Goal: Information Seeking & Learning: Find specific fact

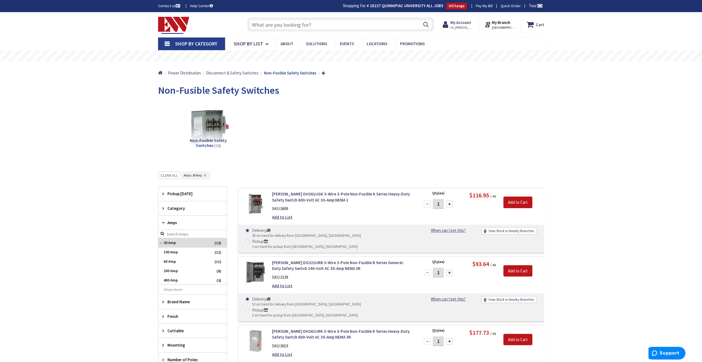
click at [317, 30] on input "text" at bounding box center [341, 25] width 186 height 14
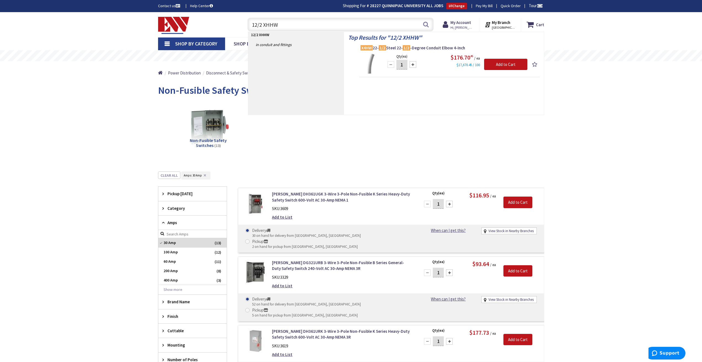
click at [264, 24] on input "12/2 XHHW" at bounding box center [341, 25] width 186 height 14
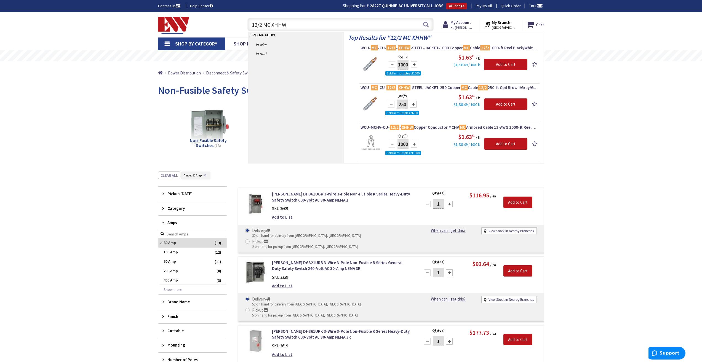
click at [298, 24] on input "12/2 MC XHHW" at bounding box center [341, 25] width 186 height 14
drag, startPoint x: 298, startPoint y: 24, endPoint x: 253, endPoint y: 25, distance: 44.7
click at [253, 25] on input "12/2 MC XHHW" at bounding box center [341, 25] width 186 height 14
click at [296, 25] on input "12/2 MC XHHW" at bounding box center [341, 25] width 186 height 14
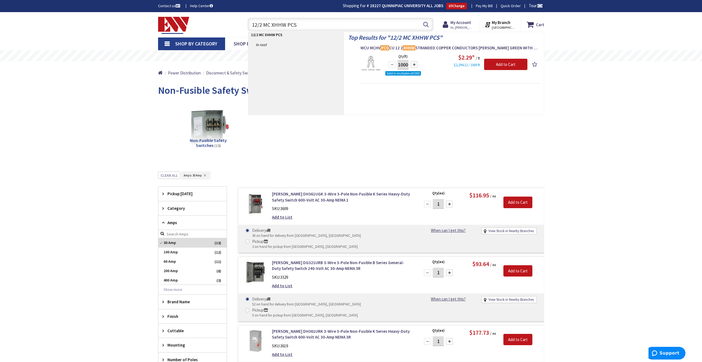
click at [262, 24] on input "12/2 MC XHHW PCS" at bounding box center [341, 25] width 186 height 14
type input "12/3 MC XHHW PCS"
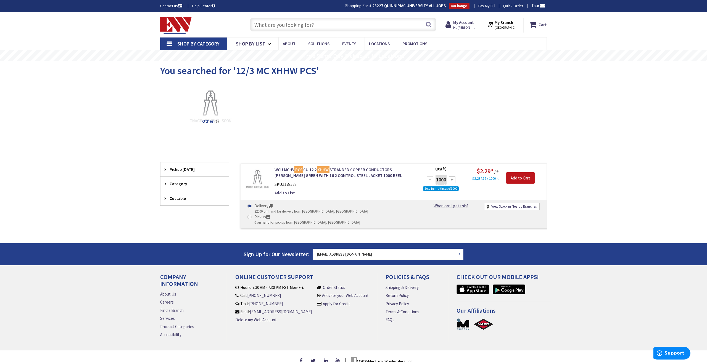
click at [302, 21] on input "text" at bounding box center [343, 25] width 186 height 14
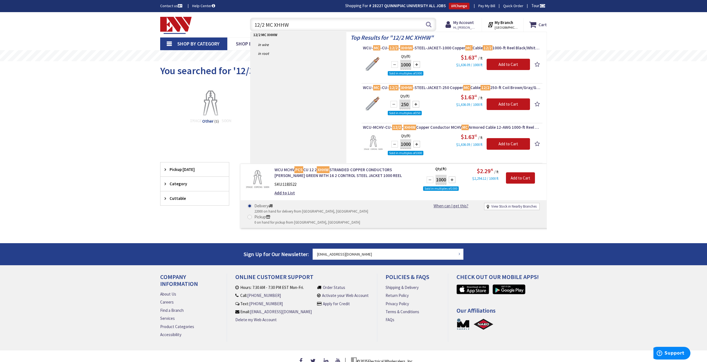
click at [263, 26] on input "12/2 MC XHHW" at bounding box center [343, 25] width 186 height 14
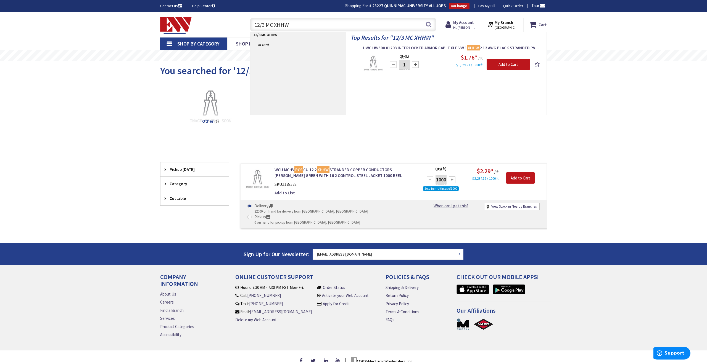
click at [294, 25] on input "12/3 MC XHHW" at bounding box center [343, 25] width 186 height 14
type input "12/3 MC PCS"
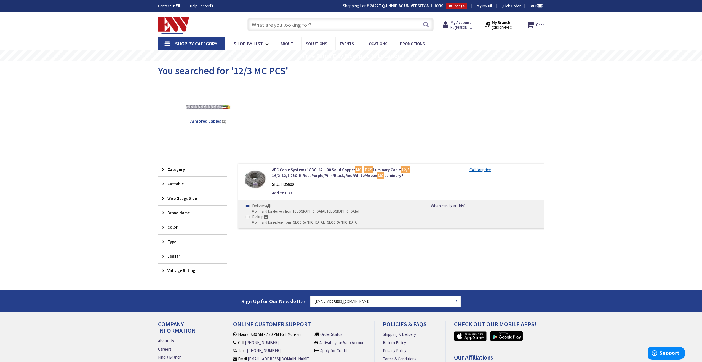
click at [167, 43] on link "Shop By Category" at bounding box center [191, 44] width 67 height 13
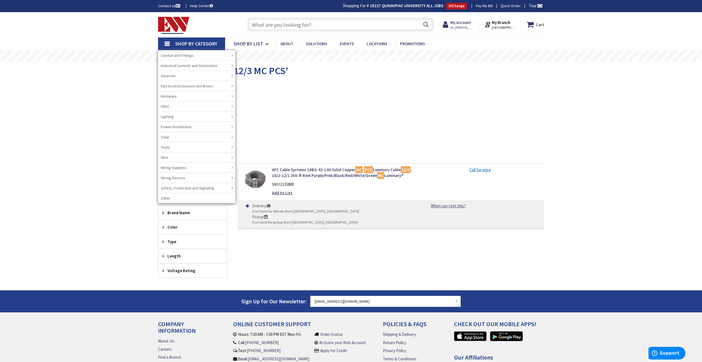
click at [167, 43] on link "Shop By Category" at bounding box center [191, 44] width 67 height 13
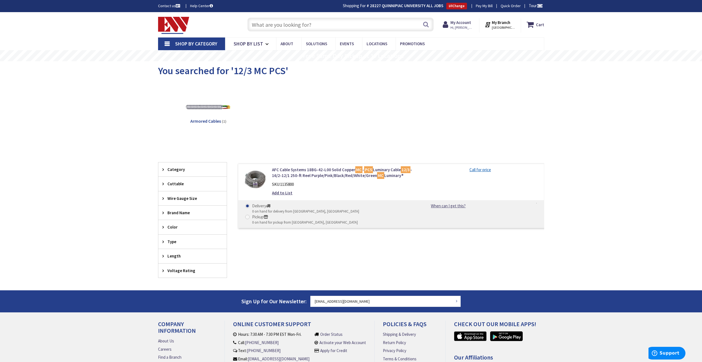
click at [163, 270] on icon at bounding box center [165, 271] width 4 height 4
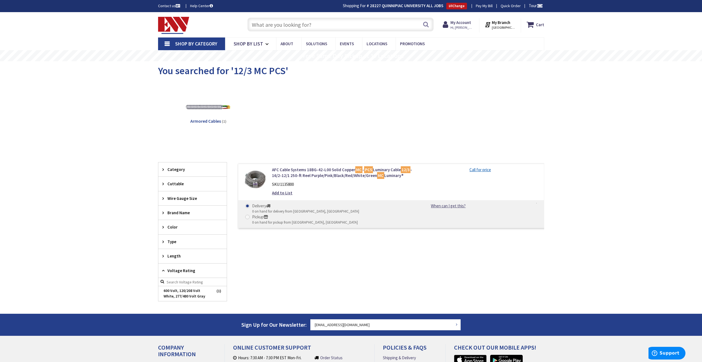
click at [163, 258] on icon at bounding box center [165, 256] width 4 height 4
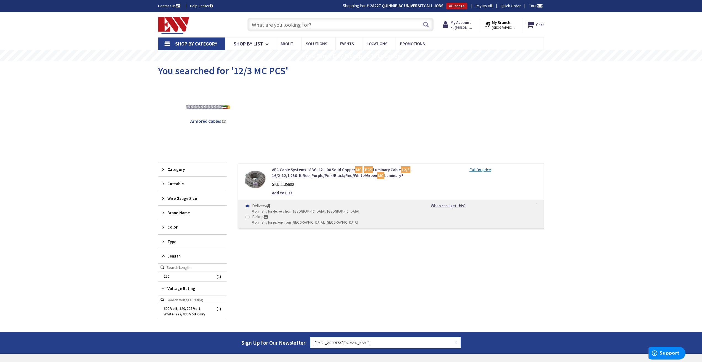
click at [165, 244] on div "Type" at bounding box center [192, 242] width 68 height 14
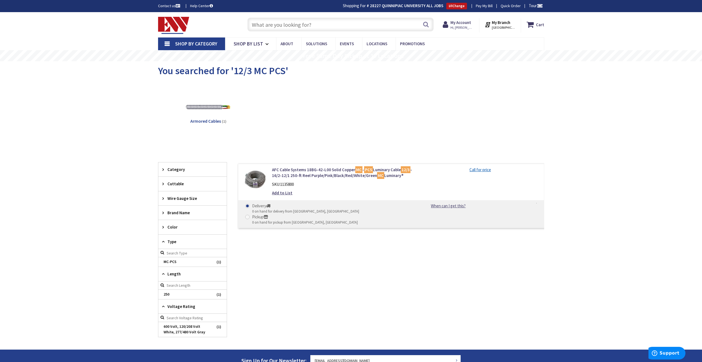
click at [163, 170] on icon at bounding box center [165, 170] width 4 height 4
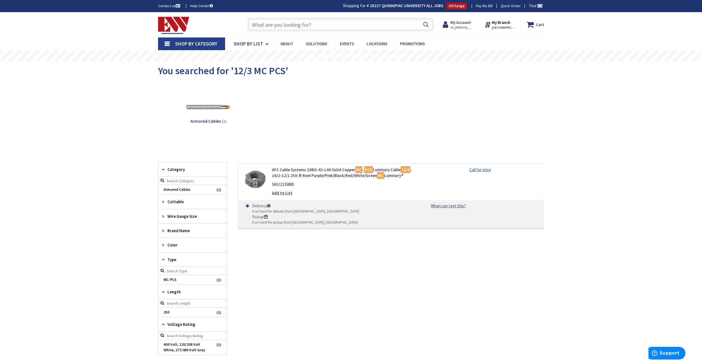
click at [168, 44] on link "Shop By Category" at bounding box center [191, 44] width 67 height 13
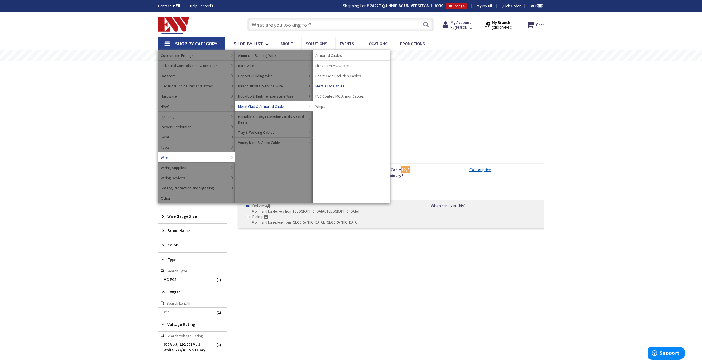
click at [324, 85] on span "Metal Clad Cables" at bounding box center [329, 86] width 29 height 6
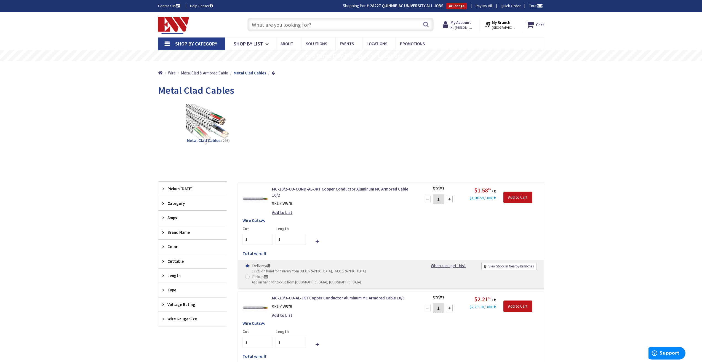
click at [177, 321] on span "Wire Gauge Size" at bounding box center [190, 319] width 45 height 6
click at [176, 339] on span "12 AWG" at bounding box center [192, 339] width 68 height 9
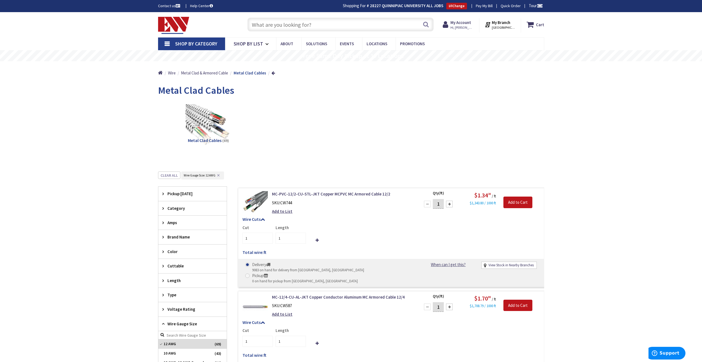
click at [175, 295] on span "Type" at bounding box center [190, 295] width 45 height 6
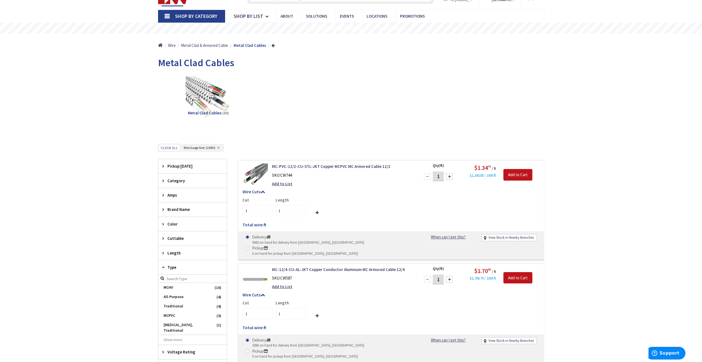
click at [176, 255] on span "Length" at bounding box center [190, 253] width 45 height 6
click at [175, 236] on span "Cuttable" at bounding box center [190, 239] width 45 height 6
click at [174, 224] on span "Color" at bounding box center [190, 224] width 45 height 6
click at [166, 292] on button "Show more" at bounding box center [192, 291] width 68 height 9
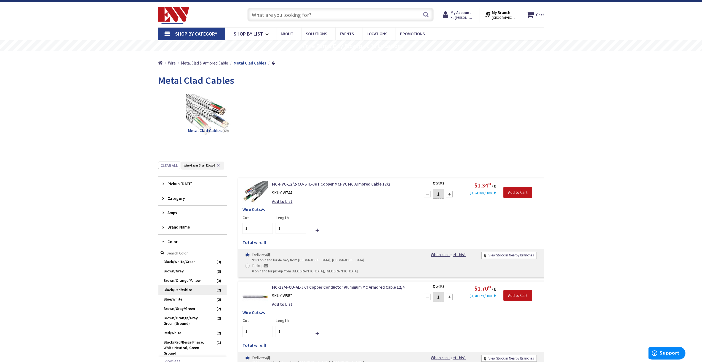
scroll to position [0, 0]
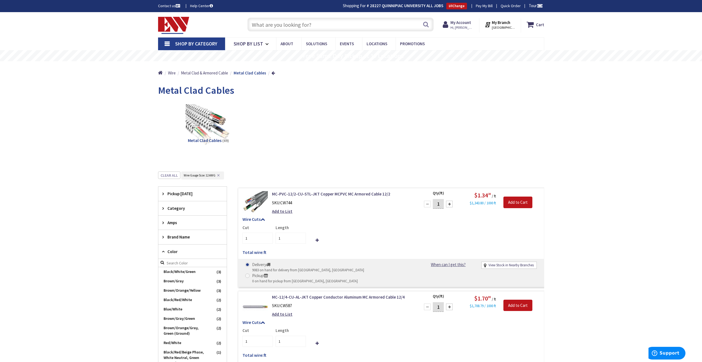
click at [181, 236] on span "Brand Name" at bounding box center [190, 237] width 45 height 6
click at [174, 221] on span "Amps" at bounding box center [190, 223] width 45 height 6
click at [172, 206] on span "Category" at bounding box center [190, 209] width 45 height 6
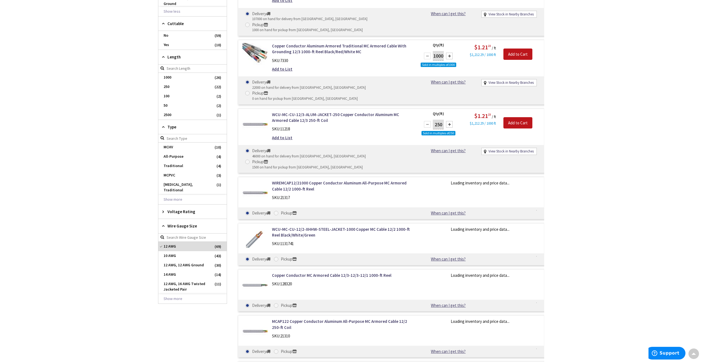
scroll to position [442, 0]
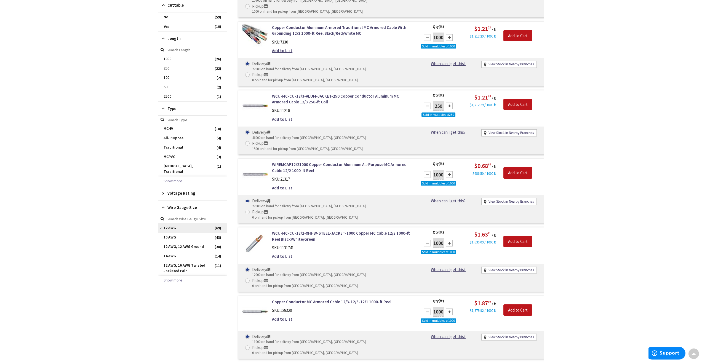
click at [176, 224] on span "12 AWG" at bounding box center [192, 228] width 68 height 9
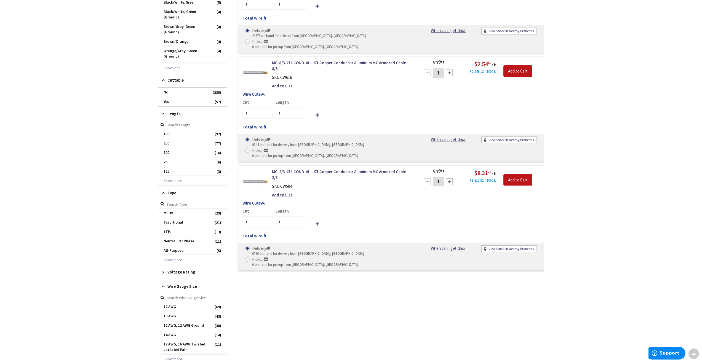
scroll to position [517, 0]
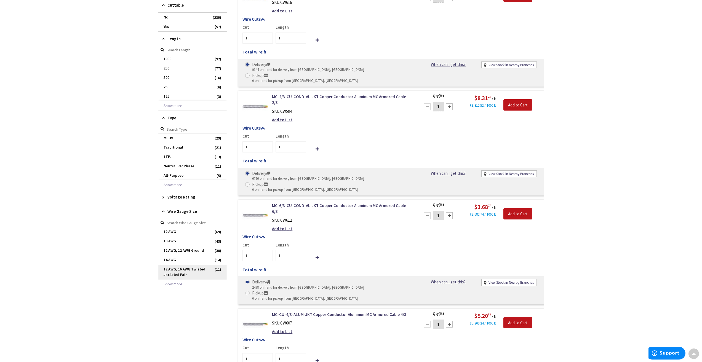
click at [181, 271] on span "12 AWG, 16 AWG Twisted Jacketed Pair" at bounding box center [192, 272] width 68 height 15
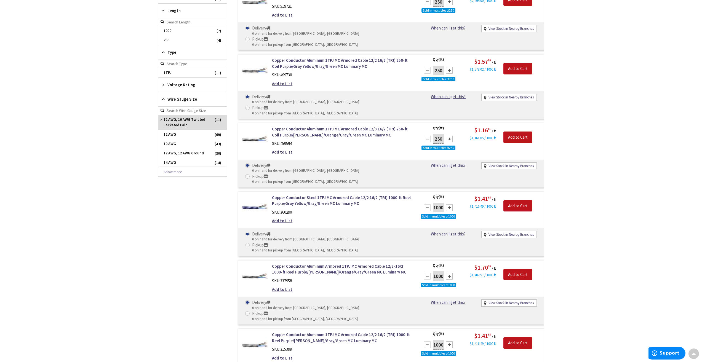
scroll to position [390, 0]
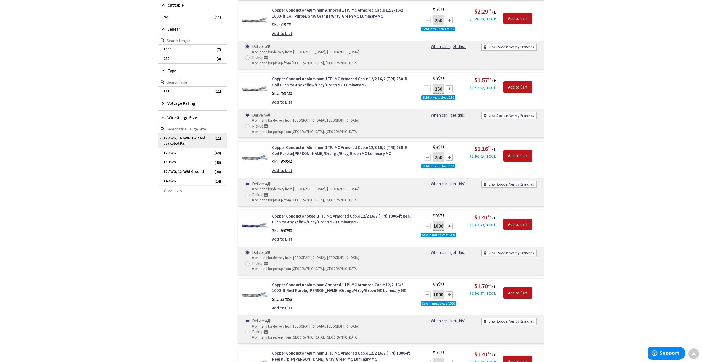
click at [173, 137] on span "12 AWG, 16 AWG Twisted Jacketed Pair" at bounding box center [192, 141] width 68 height 15
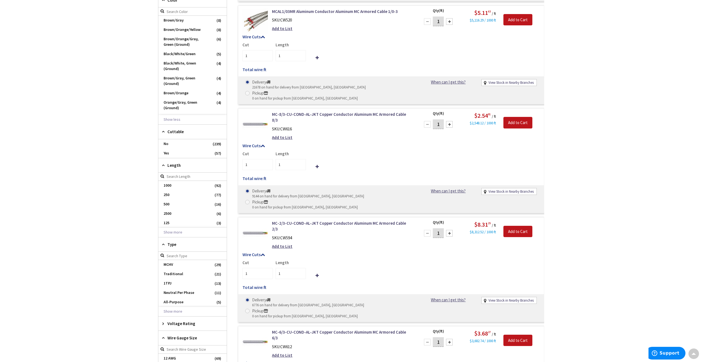
scroll to position [517, 0]
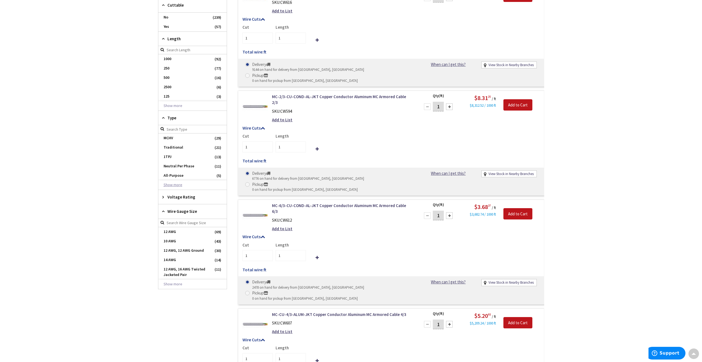
click at [178, 183] on button "Show more" at bounding box center [192, 185] width 68 height 9
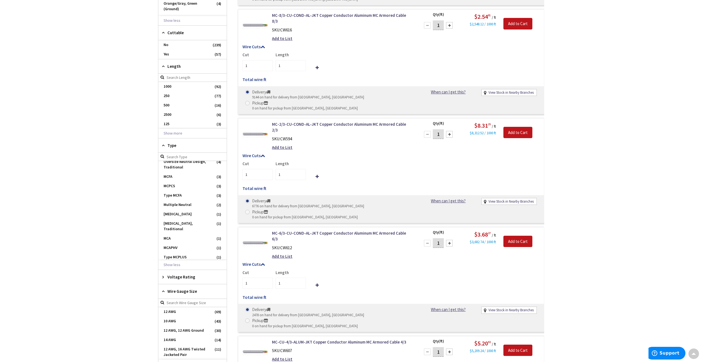
scroll to position [81, 0]
click at [179, 257] on span "XHHW" at bounding box center [192, 261] width 68 height 9
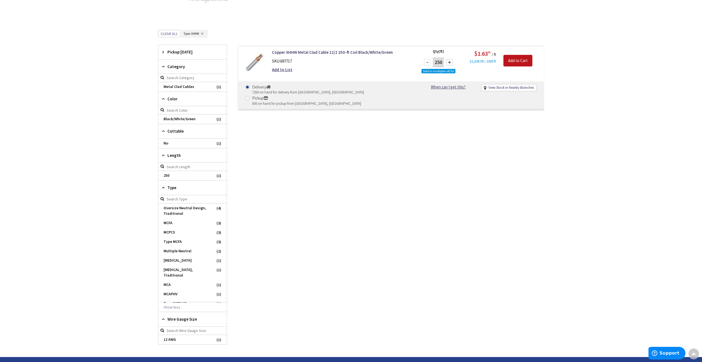
scroll to position [156, 0]
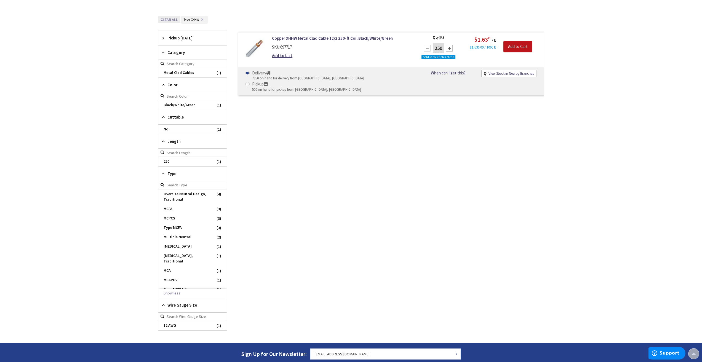
click at [172, 22] on button "Clear all" at bounding box center [169, 19] width 22 height 7
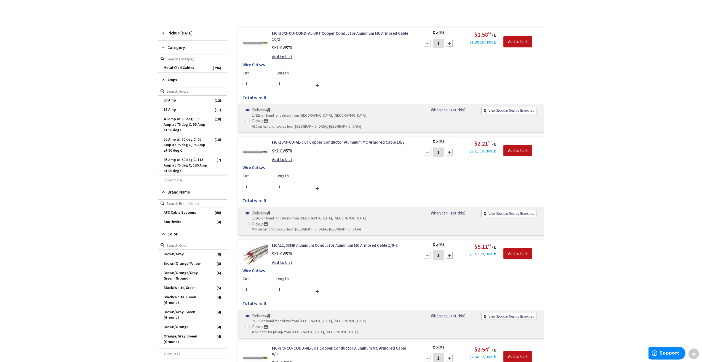
click at [164, 46] on icon at bounding box center [165, 48] width 4 height 4
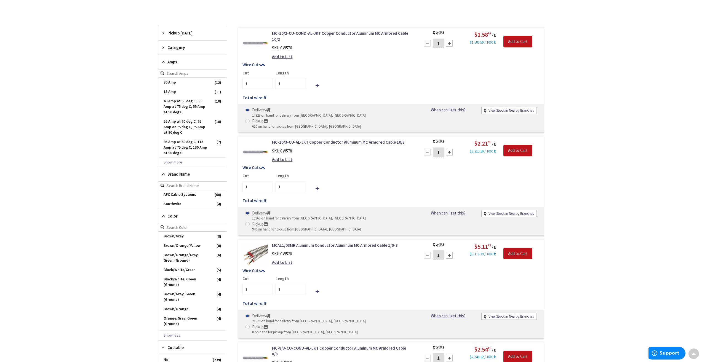
click at [164, 48] on icon at bounding box center [165, 48] width 4 height 4
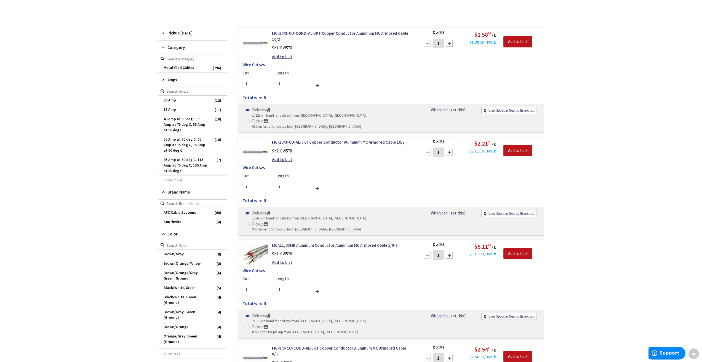
click at [163, 80] on icon at bounding box center [165, 80] width 4 height 4
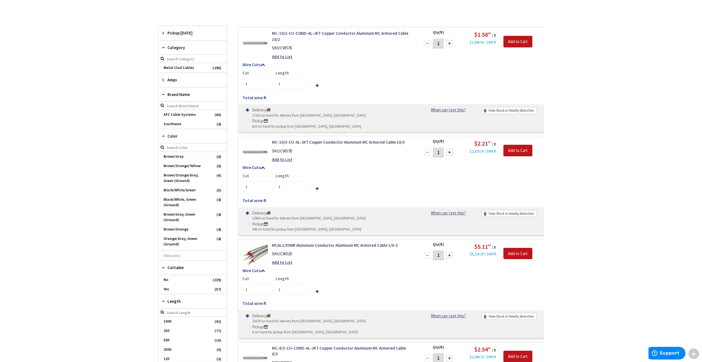
click at [165, 81] on icon at bounding box center [165, 80] width 4 height 4
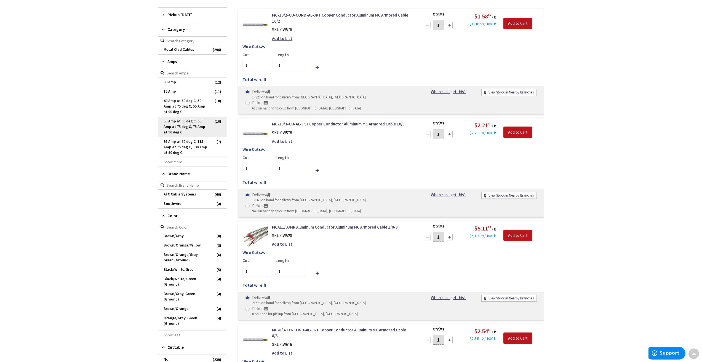
scroll to position [184, 0]
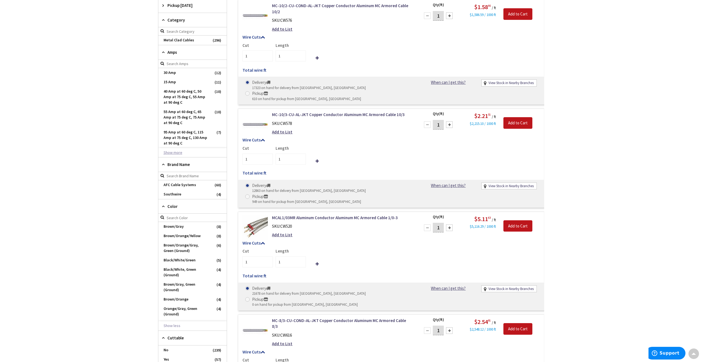
click at [179, 151] on button "Show more" at bounding box center [192, 152] width 68 height 9
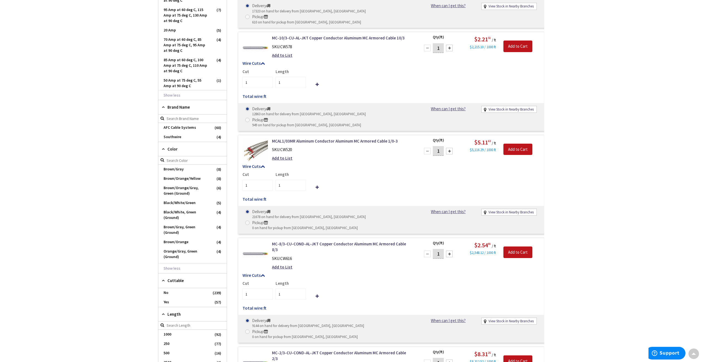
scroll to position [266, 0]
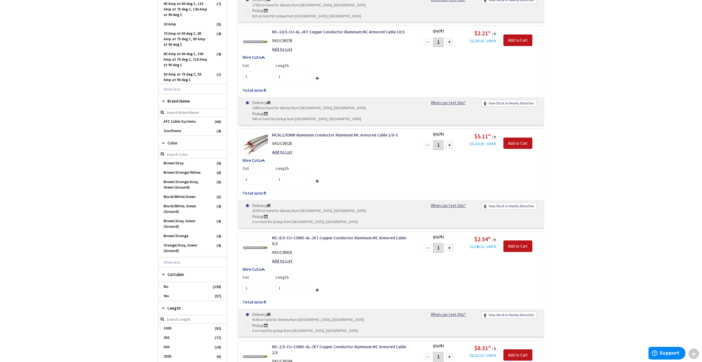
click at [164, 146] on div "Color" at bounding box center [192, 143] width 68 height 14
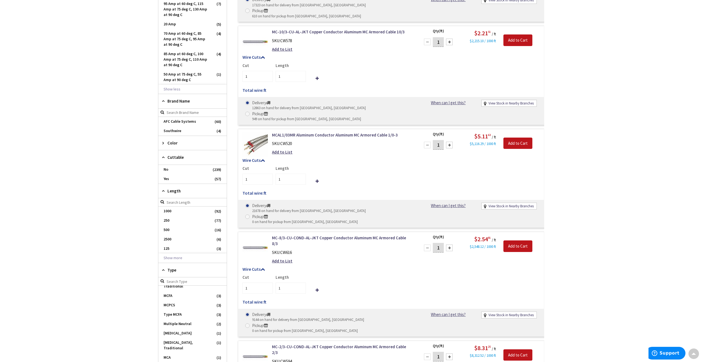
click at [164, 190] on icon at bounding box center [165, 191] width 4 height 4
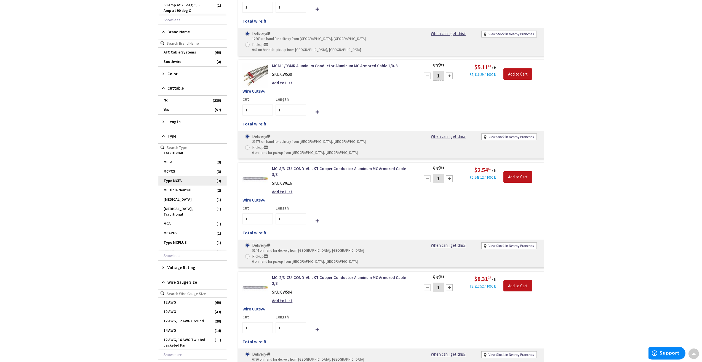
scroll to position [377, 0]
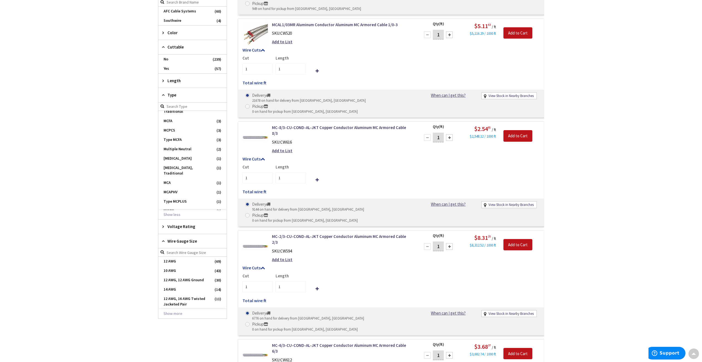
click at [162, 244] on div "Wire Gauge Size" at bounding box center [192, 241] width 68 height 14
click at [166, 264] on span "12 AWG" at bounding box center [192, 261] width 68 height 9
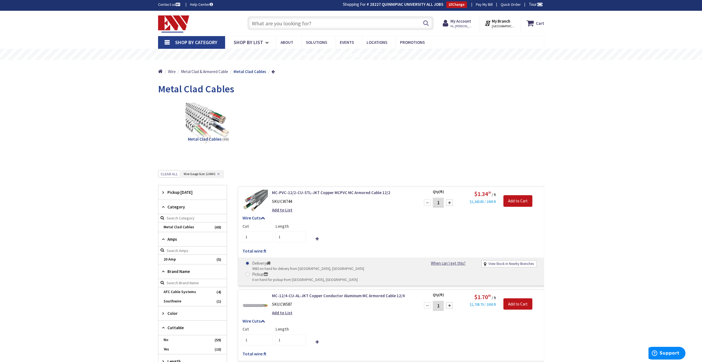
scroll to position [0, 0]
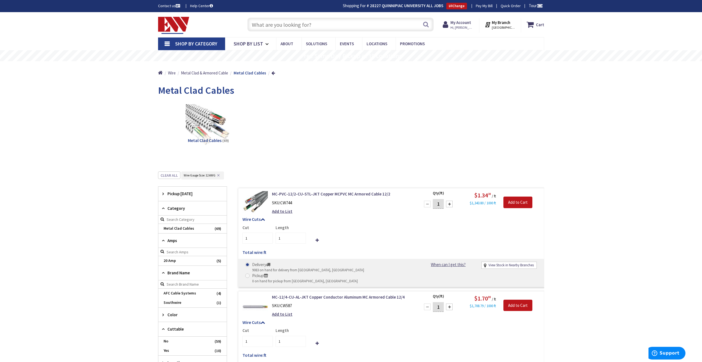
click at [168, 43] on link "Shop By Category" at bounding box center [191, 44] width 67 height 13
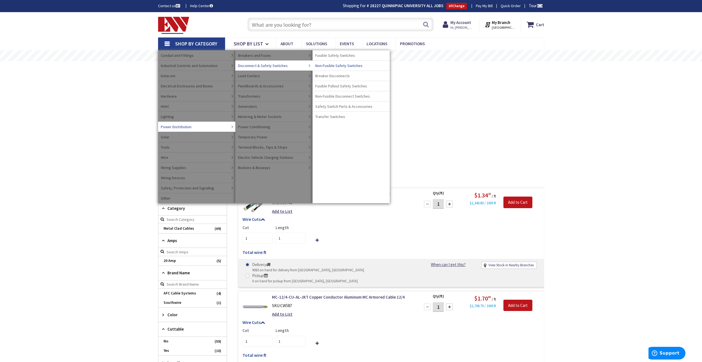
click at [326, 64] on span "Non-Fusible Safety Switches" at bounding box center [338, 66] width 47 height 6
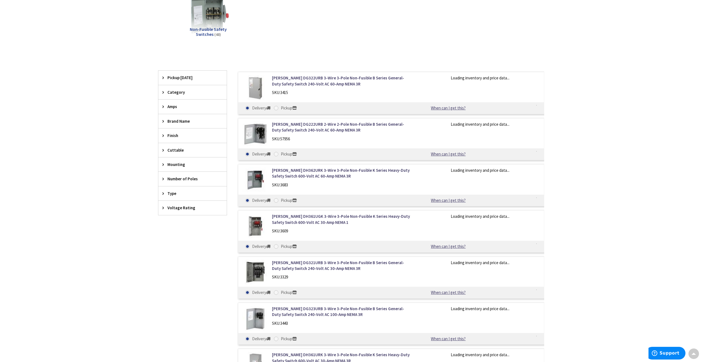
click at [185, 207] on span "Voltage Rating" at bounding box center [190, 208] width 45 height 6
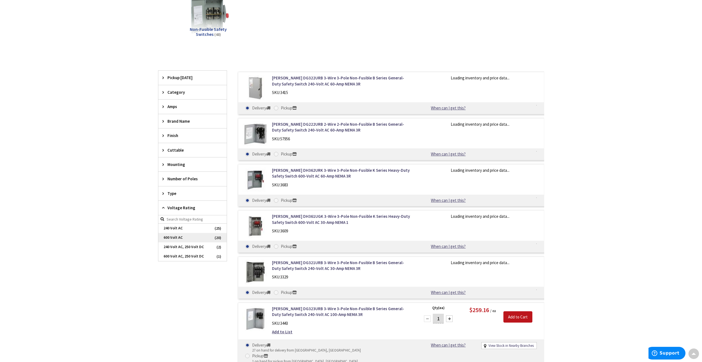
click at [182, 235] on span "600 Volt AC" at bounding box center [192, 237] width 68 height 9
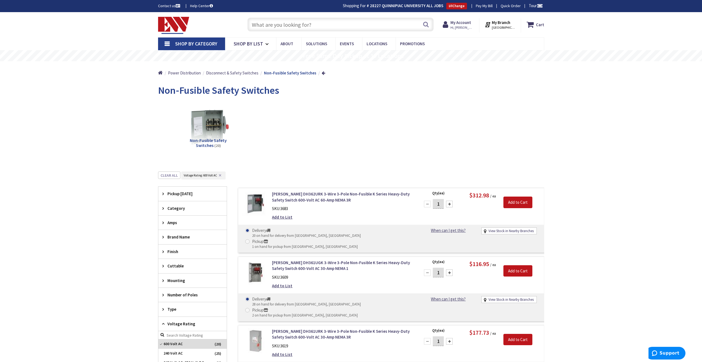
click at [166, 44] on link "Shop By Category" at bounding box center [191, 44] width 67 height 13
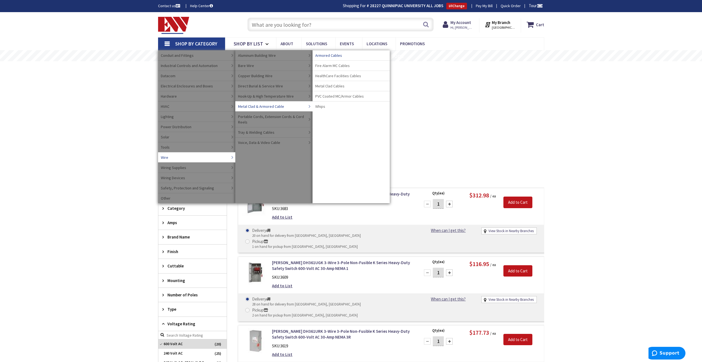
click at [327, 55] on span "Armored Cables" at bounding box center [328, 56] width 27 height 6
click at [322, 55] on span "Armored Cables" at bounding box center [328, 56] width 27 height 6
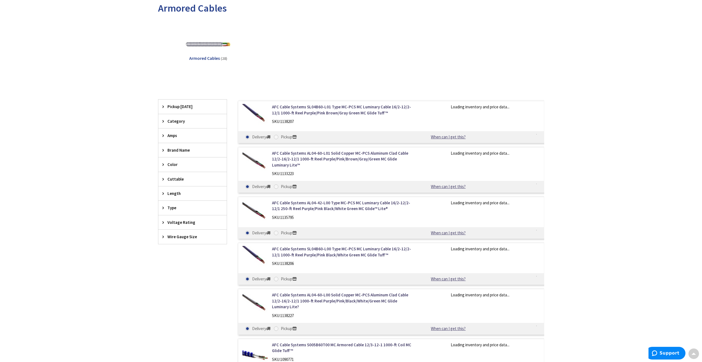
scroll to position [83, 0]
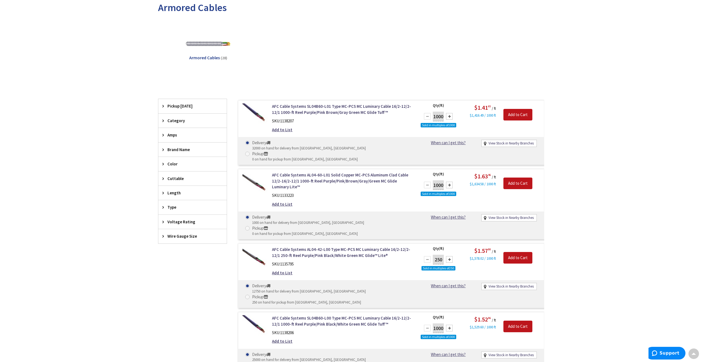
click at [162, 237] on div "Wire Gauge Size" at bounding box center [192, 236] width 68 height 14
click at [163, 223] on icon at bounding box center [165, 222] width 4 height 4
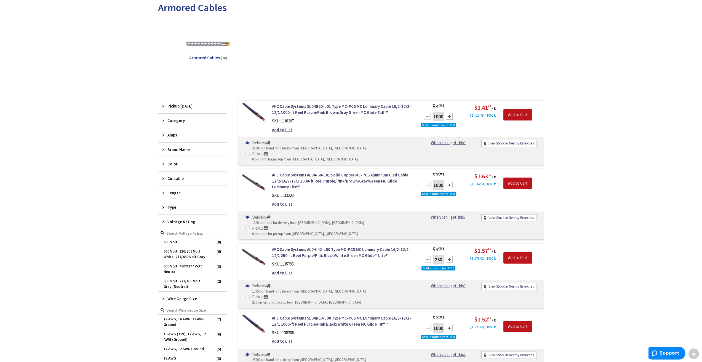
click at [163, 223] on icon at bounding box center [165, 222] width 4 height 4
click at [164, 208] on icon at bounding box center [165, 207] width 4 height 4
click at [168, 235] on span "MC-PCS" at bounding box center [192, 237] width 68 height 9
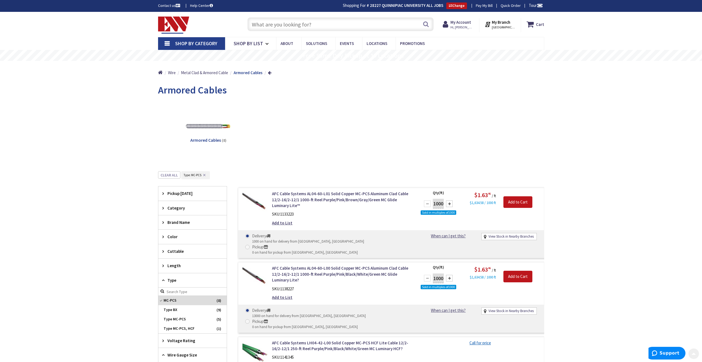
scroll to position [0, 0]
click at [166, 303] on span "MC-PCS" at bounding box center [192, 300] width 68 height 9
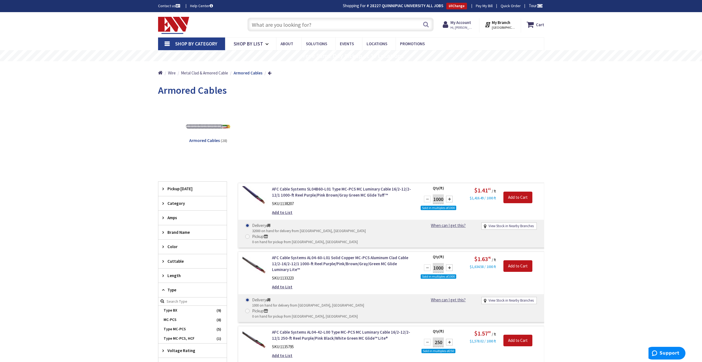
click at [274, 25] on input "text" at bounding box center [341, 25] width 186 height 14
paste input "LH04-42-500"
type input "LH04-42-500"
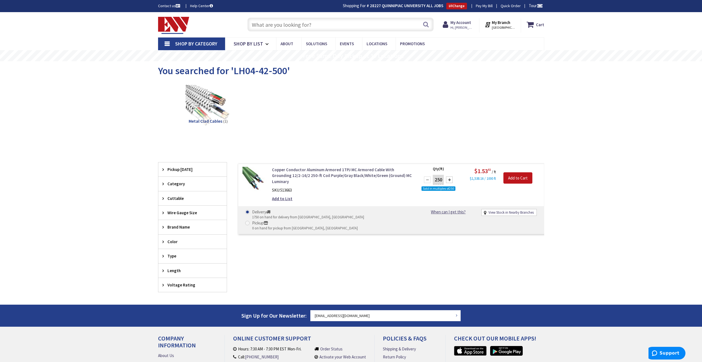
click at [325, 176] on link "Copper Conductor Aluminum Armored 1TPJ MC Armored Cable With Grounding 12/2-16/…" at bounding box center [342, 176] width 140 height 18
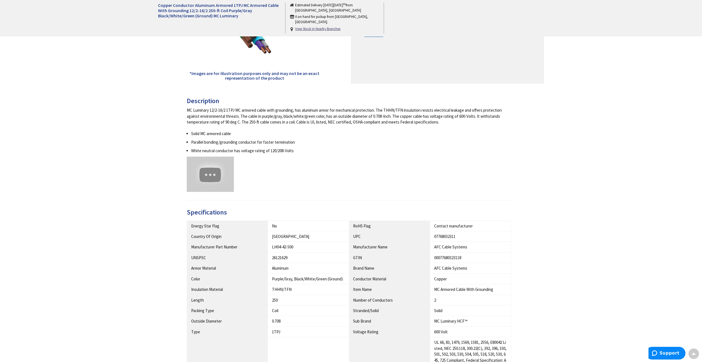
scroll to position [166, 0]
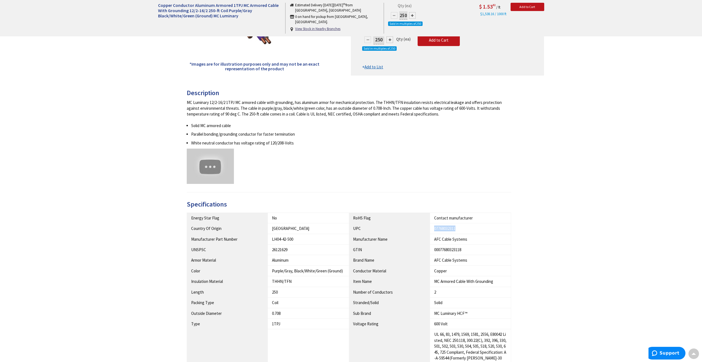
drag, startPoint x: 458, startPoint y: 227, endPoint x: 434, endPoint y: 228, distance: 24.0
click at [434, 228] on td "07768032311" at bounding box center [470, 229] width 81 height 10
copy div "07768032311"
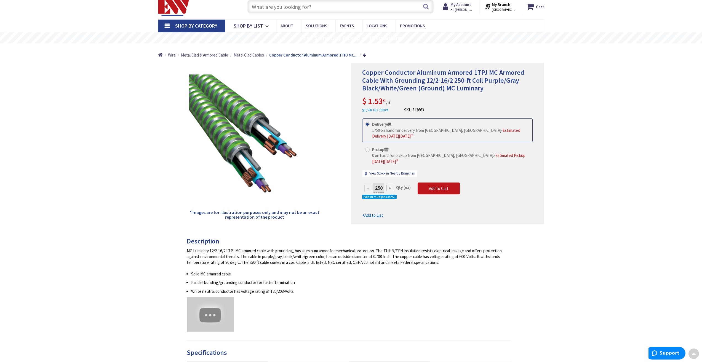
scroll to position [0, 0]
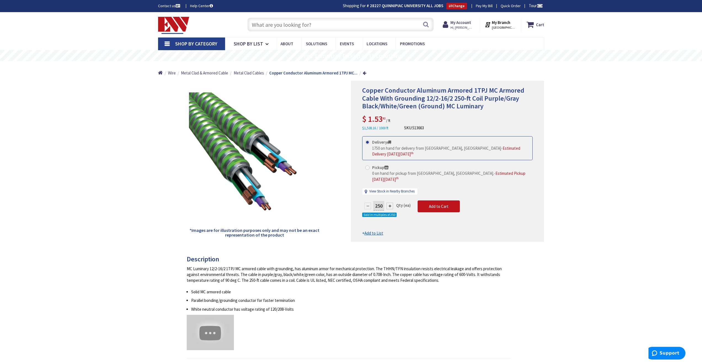
click at [293, 25] on input "text" at bounding box center [341, 25] width 186 height 14
paste input "07768032493"
type input "07768032493"
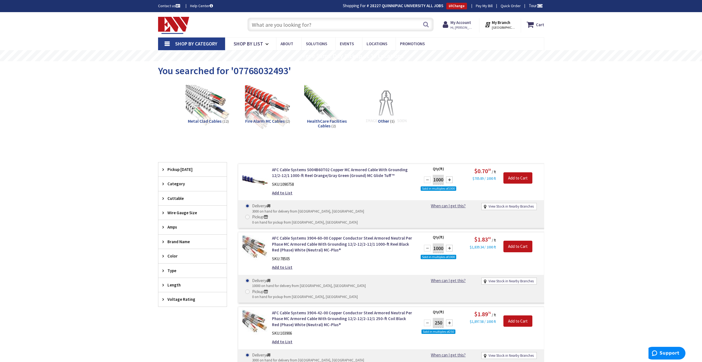
click at [260, 27] on input "text" at bounding box center [341, 25] width 186 height 14
paste input "LH05-60-500"
type input "LH05-60-500"
click at [427, 25] on button "Search" at bounding box center [426, 24] width 7 height 12
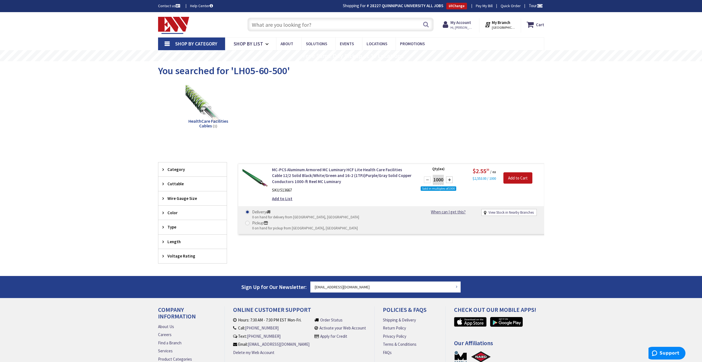
click at [266, 25] on input "text" at bounding box center [341, 25] width 186 height 14
paste input "LH05-60-500"
type input "LH05-60-500"
click at [427, 25] on button "Search" at bounding box center [426, 24] width 7 height 12
click at [169, 45] on link "Shop By Category" at bounding box center [191, 44] width 67 height 13
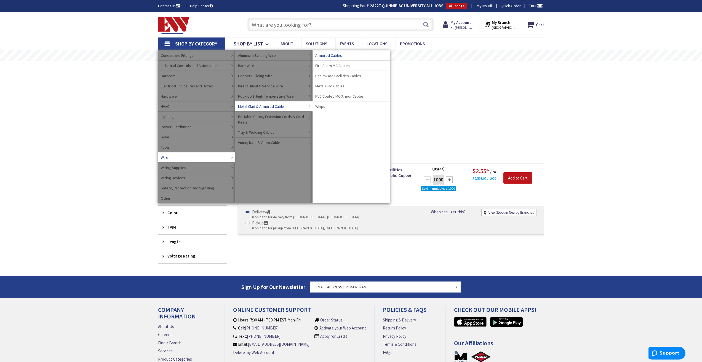
click at [323, 56] on span "Armored Cables" at bounding box center [328, 56] width 27 height 6
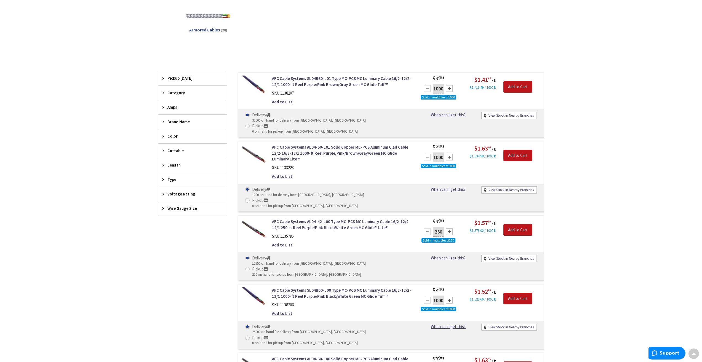
scroll to position [110, 0]
click at [163, 181] on icon at bounding box center [165, 180] width 4 height 4
click at [195, 228] on span "Type MC-PCS, HCF" at bounding box center [192, 228] width 68 height 9
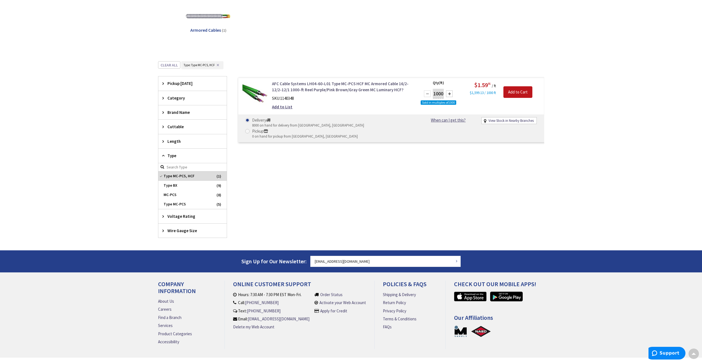
click at [300, 90] on link "AFC Cable Systems LH04-60-L01 Type MC-PCS HCF MC Armored Cable 16/2-12/2-12/1 1…" at bounding box center [342, 87] width 140 height 12
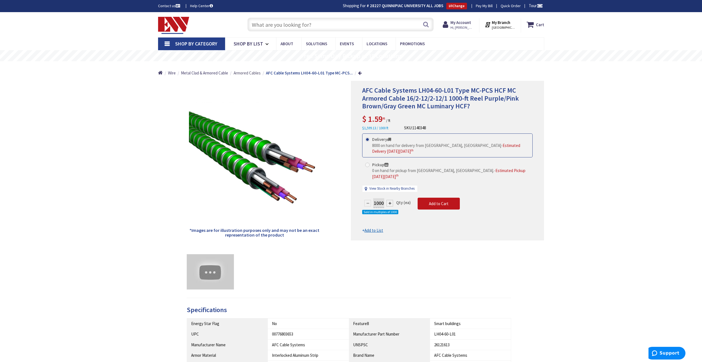
click at [254, 73] on span "Armored Cables" at bounding box center [247, 72] width 27 height 5
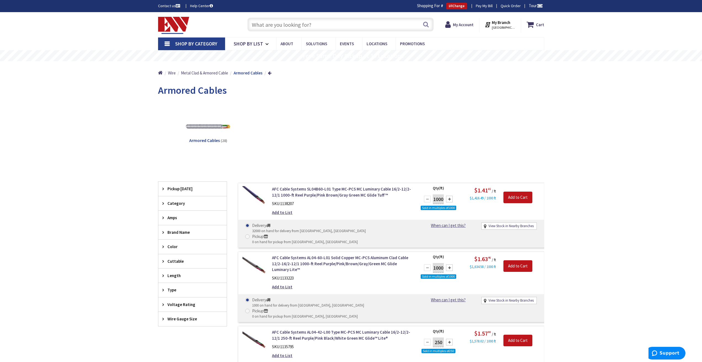
click at [173, 291] on span "Type" at bounding box center [190, 290] width 45 height 6
click at [315, 28] on input "text" at bounding box center [341, 25] width 186 height 14
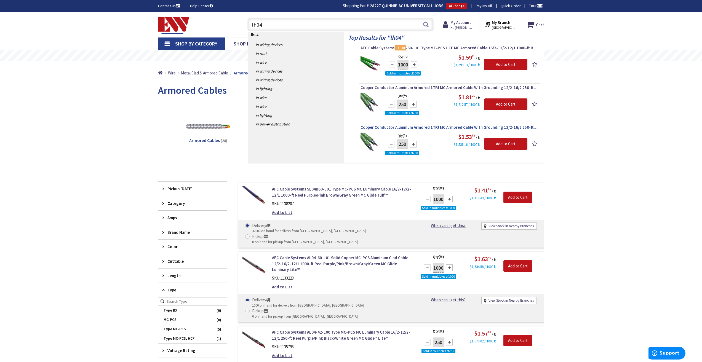
type input "lh04"
click at [449, 129] on span "Copper Conductor Aluminum Armored 1TPJ MC Armored Cable With Grounding 12/2-16/…" at bounding box center [450, 128] width 178 height 6
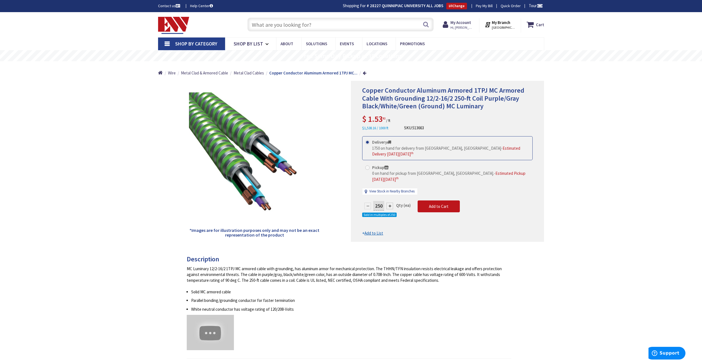
click at [292, 23] on input "text" at bounding box center [341, 25] width 186 height 14
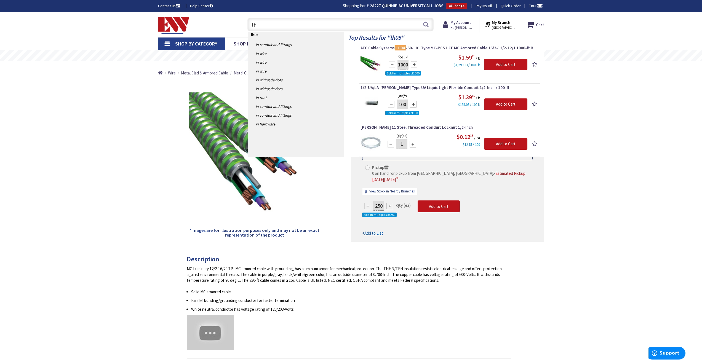
type input "l"
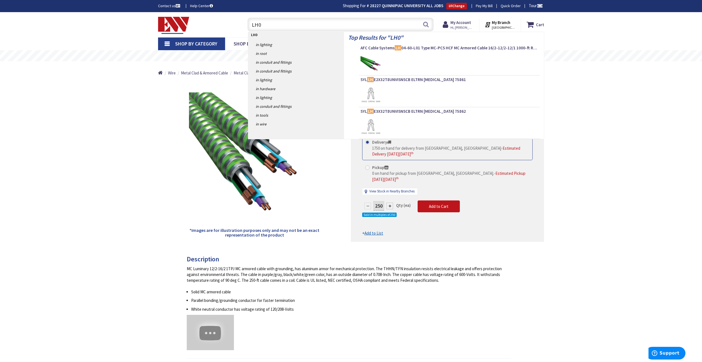
type input "LH05"
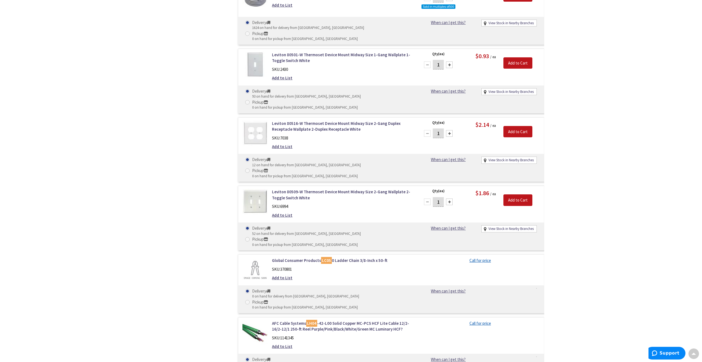
scroll to position [691, 0]
